Goal: Task Accomplishment & Management: Use online tool/utility

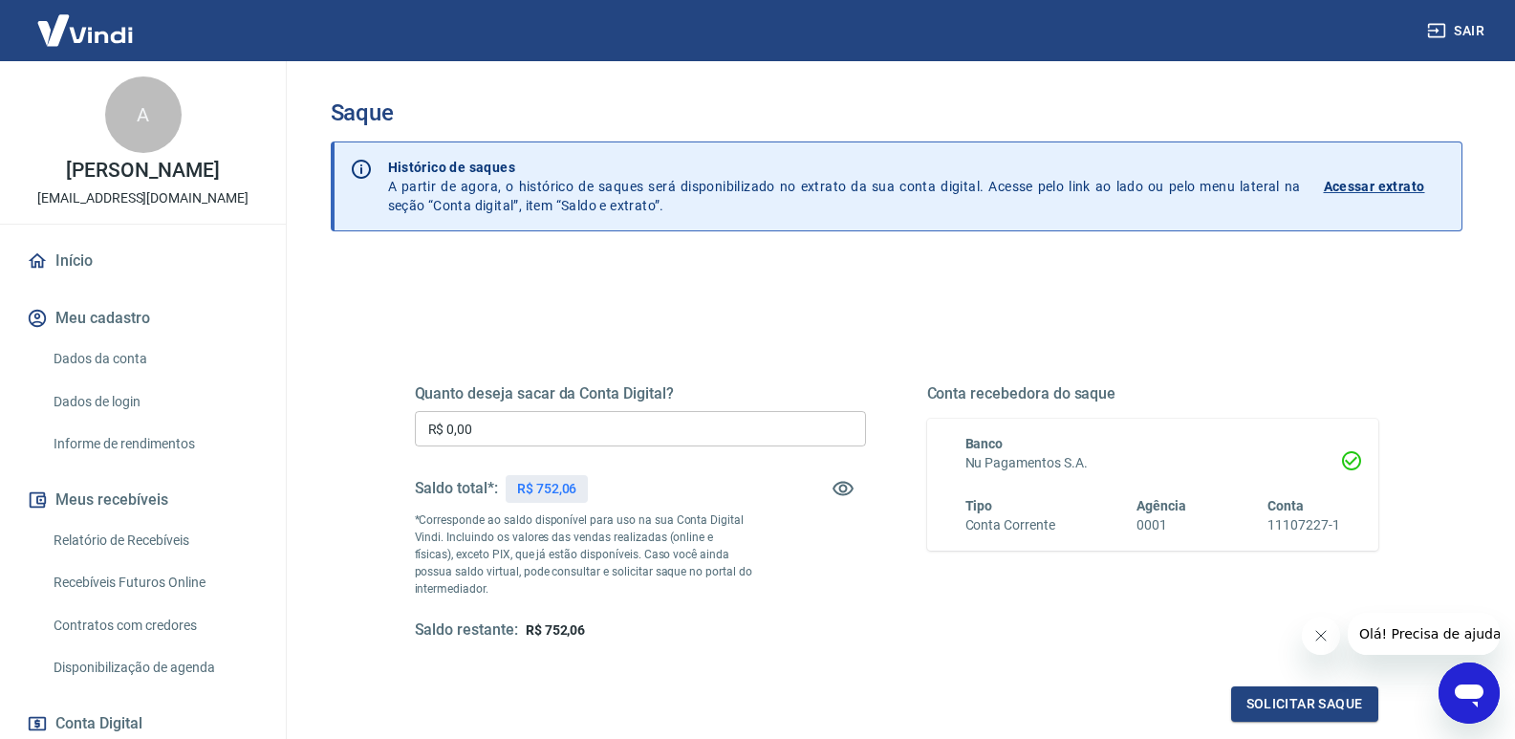
click at [523, 415] on input "R$ 0,00" at bounding box center [640, 428] width 451 height 35
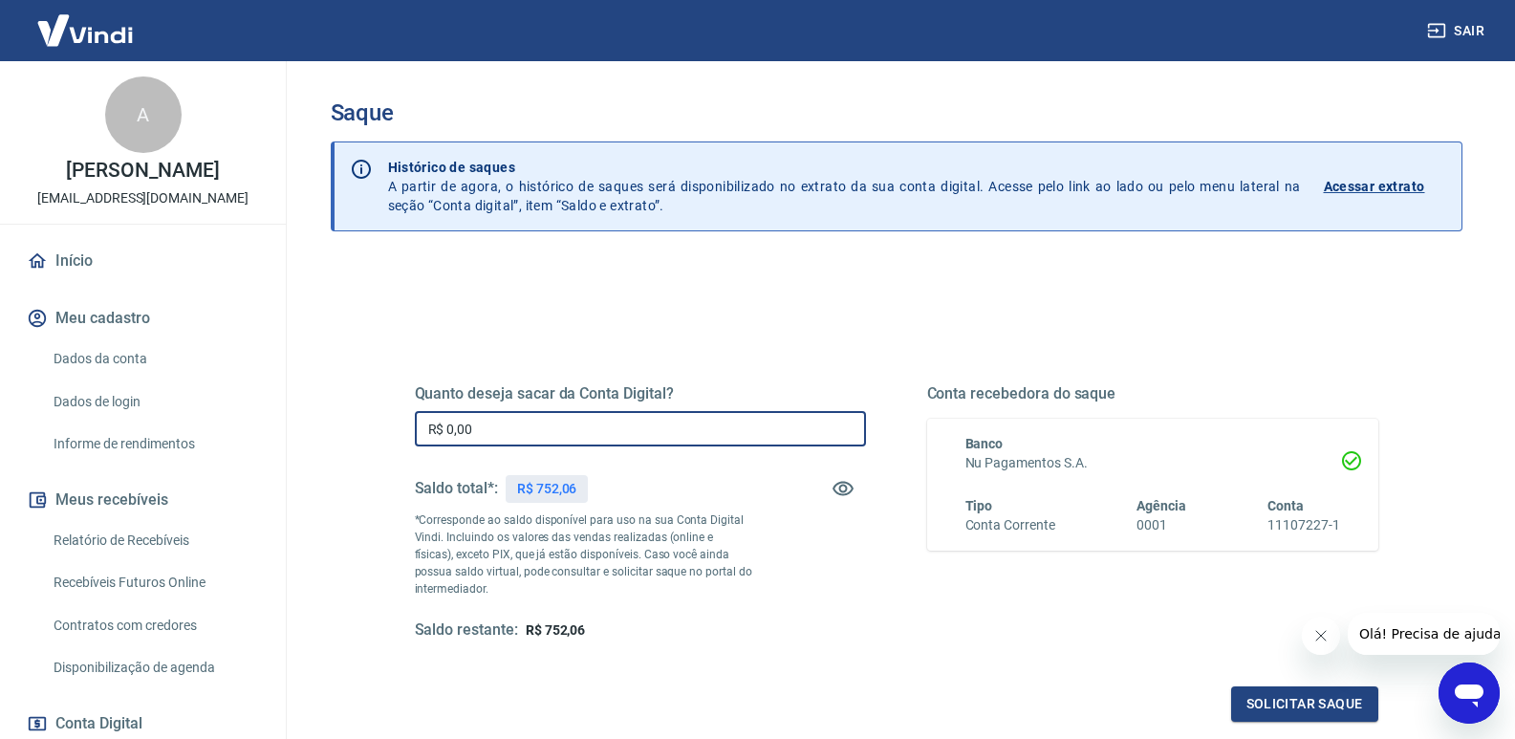
click at [523, 415] on input "R$ 0,00" at bounding box center [640, 428] width 451 height 35
click at [604, 434] on input "R$ 0,00" at bounding box center [640, 428] width 451 height 35
drag, startPoint x: 617, startPoint y: 433, endPoint x: 628, endPoint y: 467, distance: 36.0
click at [617, 434] on input "R$ 0,00" at bounding box center [640, 428] width 451 height 35
click at [653, 526] on p "*Corresponde ao saldo disponível para uso na sua Conta Digital Vindi. Incluindo…" at bounding box center [584, 554] width 338 height 86
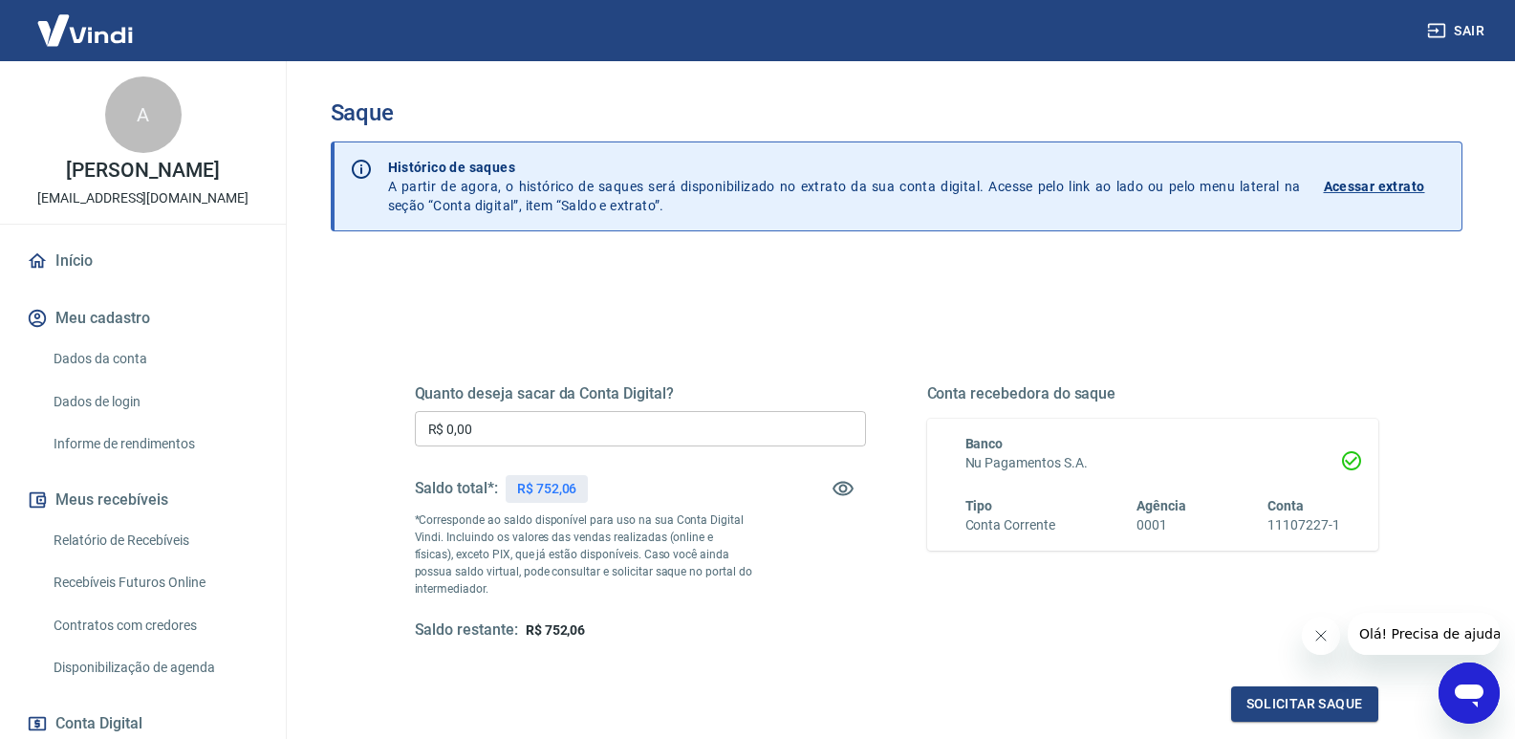
click at [560, 423] on input "R$ 0,00" at bounding box center [640, 428] width 451 height 35
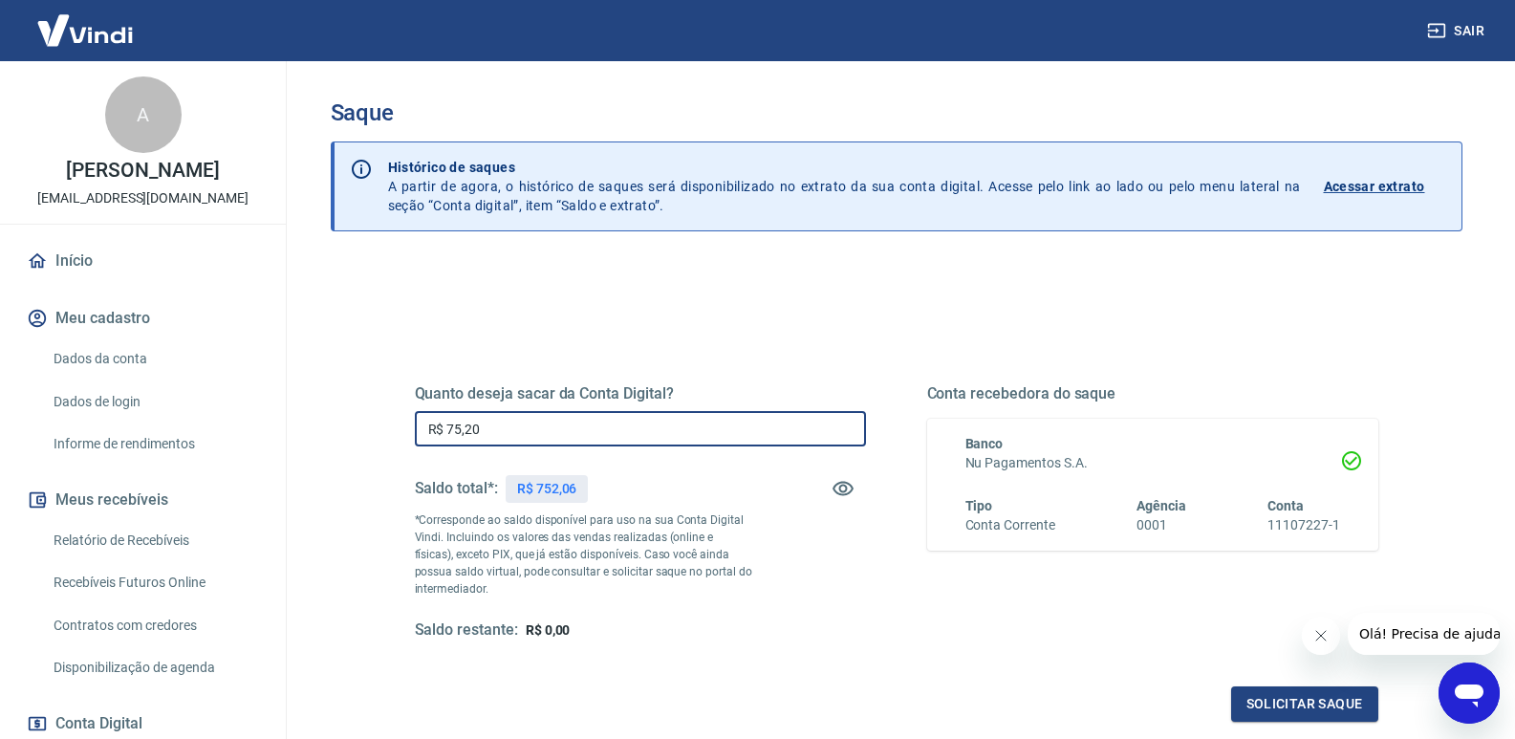
type input "R$ 752,06"
